Goal: Find specific page/section

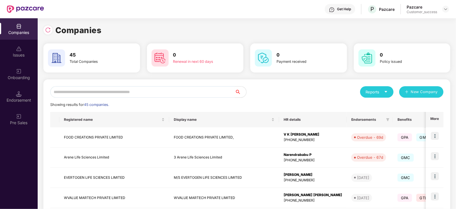
click at [85, 91] on input "text" at bounding box center [142, 91] width 185 height 11
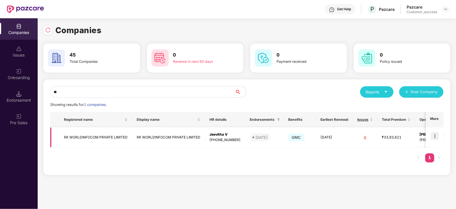
type input "**"
click at [84, 134] on td "RK WORLDINFOCOM PRIVATE LIMITED" at bounding box center [95, 137] width 73 height 20
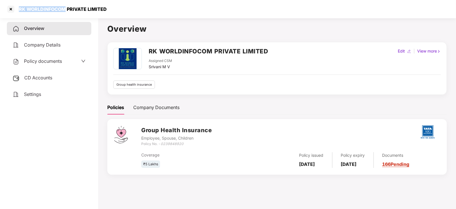
drag, startPoint x: 65, startPoint y: 7, endPoint x: 19, endPoint y: 6, distance: 46.0
click at [19, 6] on div "RK WORLDINFOCOM PRIVATE LIMITED" at bounding box center [60, 9] width 91 height 6
copy div "RK WORLDINFOCOM"
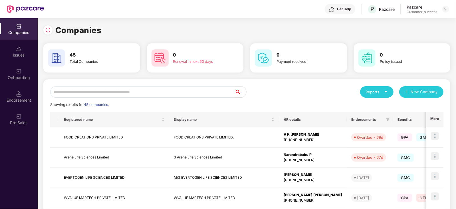
click at [71, 92] on input "text" at bounding box center [142, 91] width 185 height 11
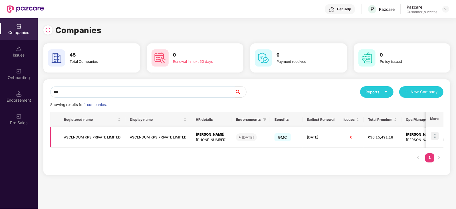
type input "***"
drag, startPoint x: 123, startPoint y: 135, endPoint x: 63, endPoint y: 132, distance: 59.5
click at [63, 132] on td "ASCENDUM KPS PRIVATE LIMITED" at bounding box center [92, 137] width 66 height 20
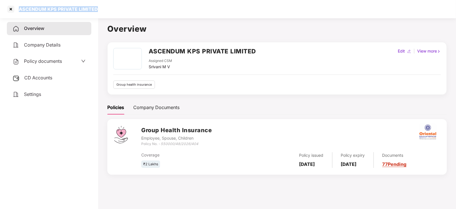
drag, startPoint x: 100, startPoint y: 8, endPoint x: 20, endPoint y: 12, distance: 80.1
click at [20, 12] on div "ASCENDUM KPS PRIVATE LIMITED" at bounding box center [228, 9] width 456 height 18
copy div "ASCENDUM KPS PRIVATE LIMITED"
